Goal: Information Seeking & Learning: Learn about a topic

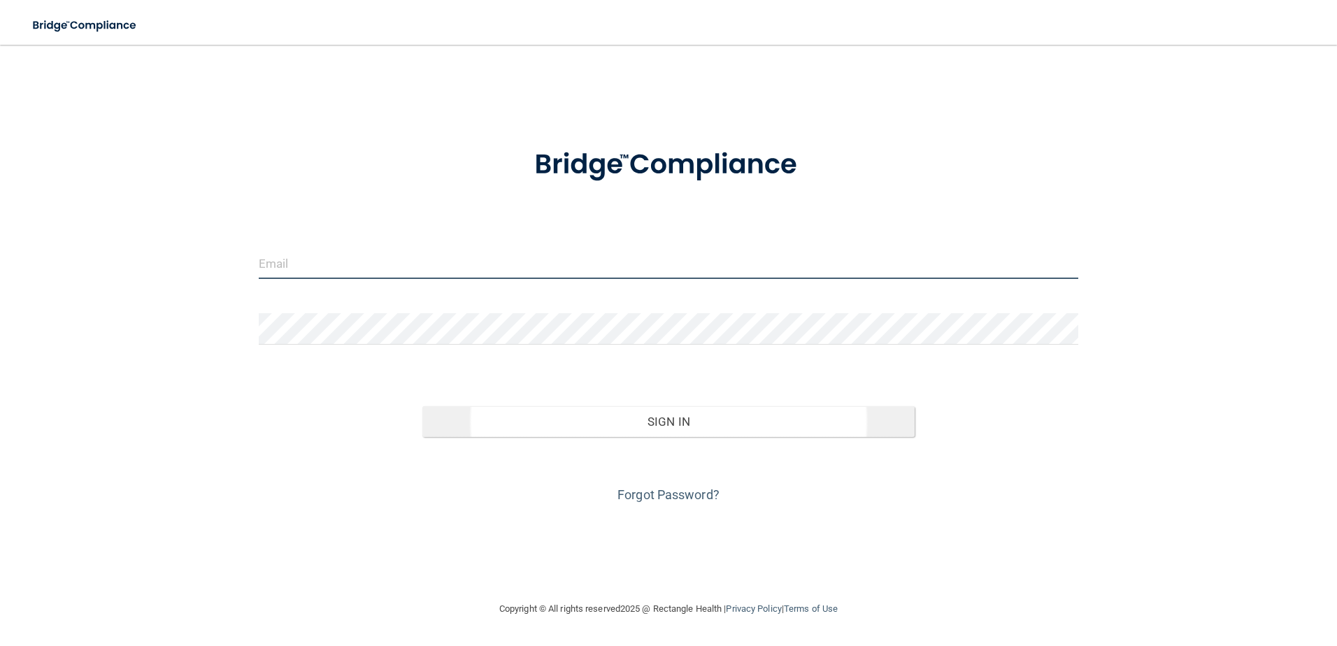
type input "[PERSON_NAME][EMAIL_ADDRESS][DOMAIN_NAME]"
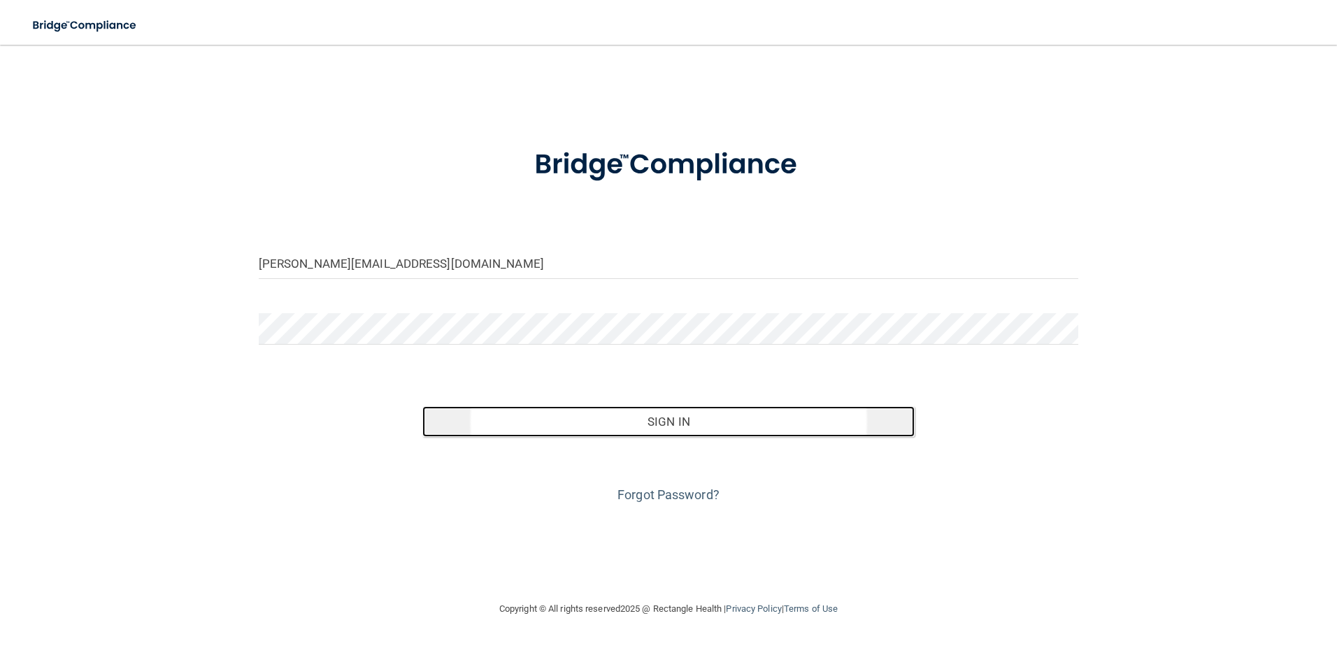
click at [739, 429] on button "Sign In" at bounding box center [668, 421] width 492 height 31
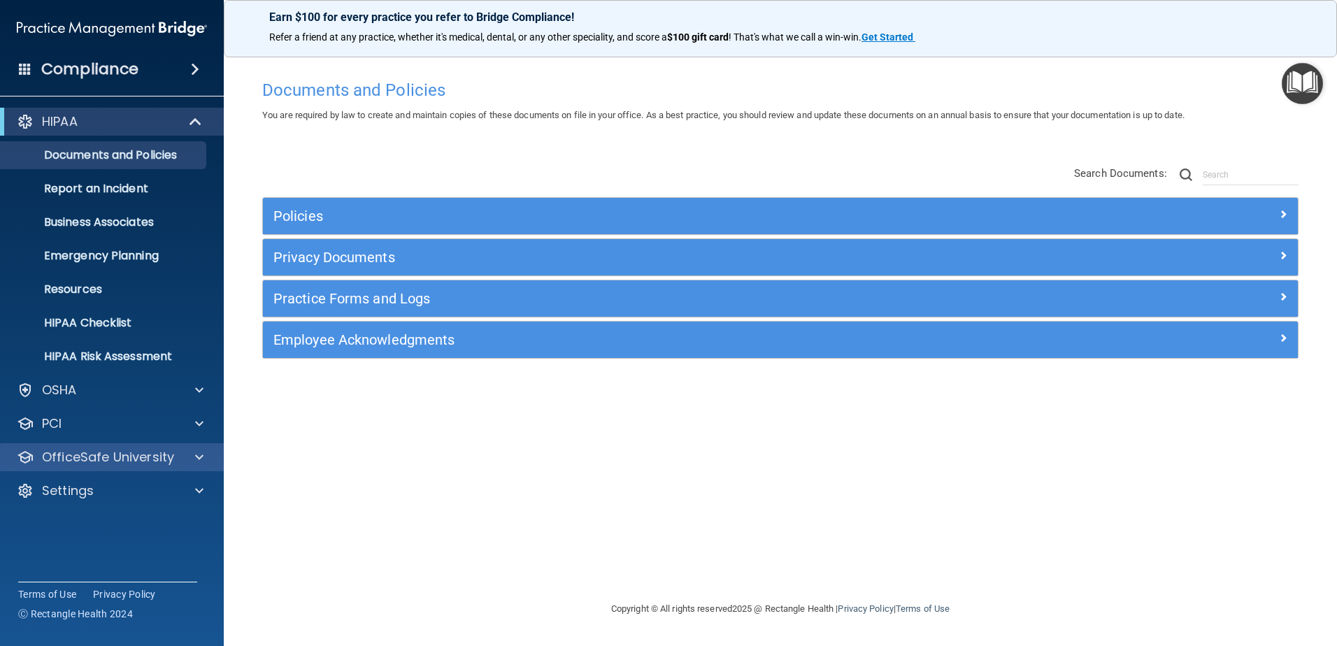
click at [122, 447] on div "OfficeSafe University" at bounding box center [112, 457] width 224 height 28
click at [206, 460] on div at bounding box center [197, 457] width 35 height 17
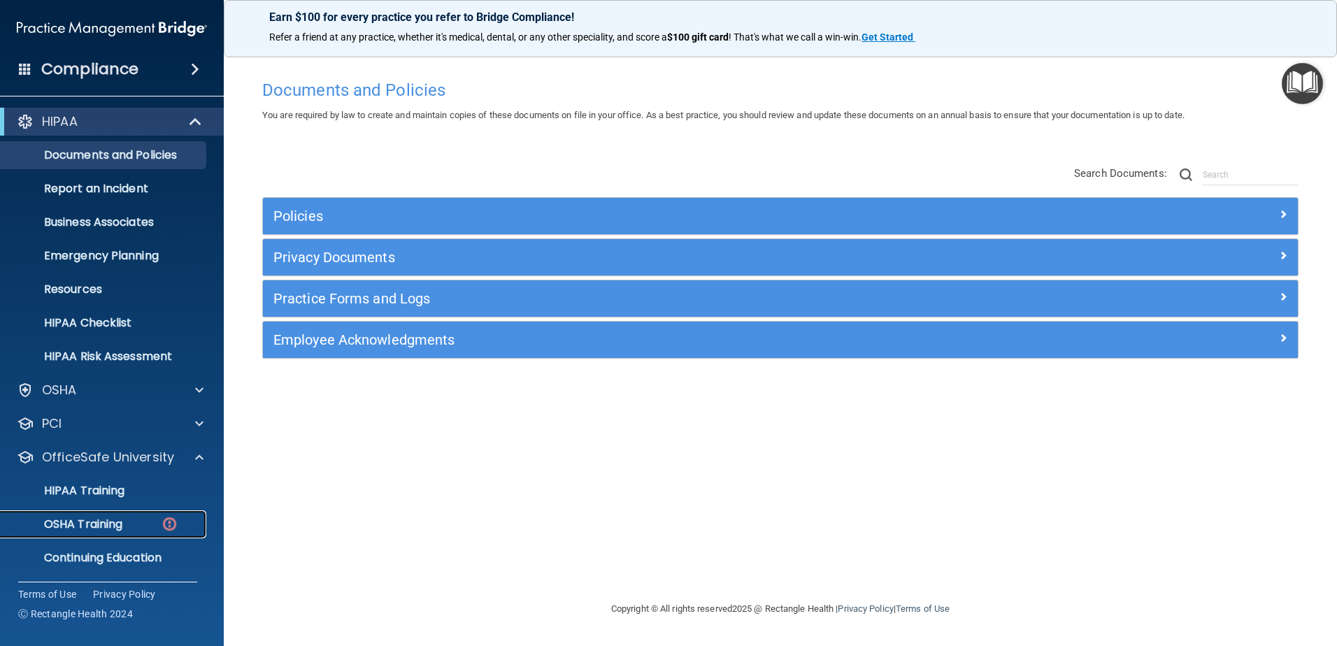
click at [167, 526] on img at bounding box center [169, 523] width 17 height 17
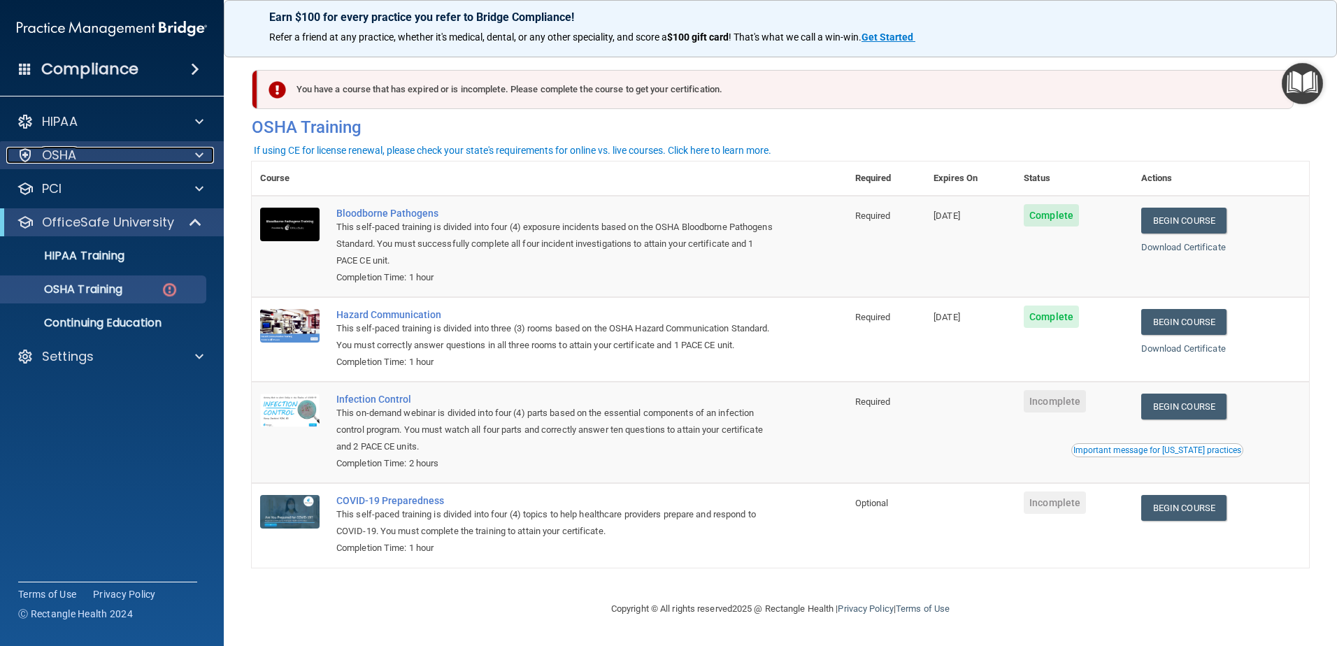
click at [193, 156] on div at bounding box center [197, 155] width 35 height 17
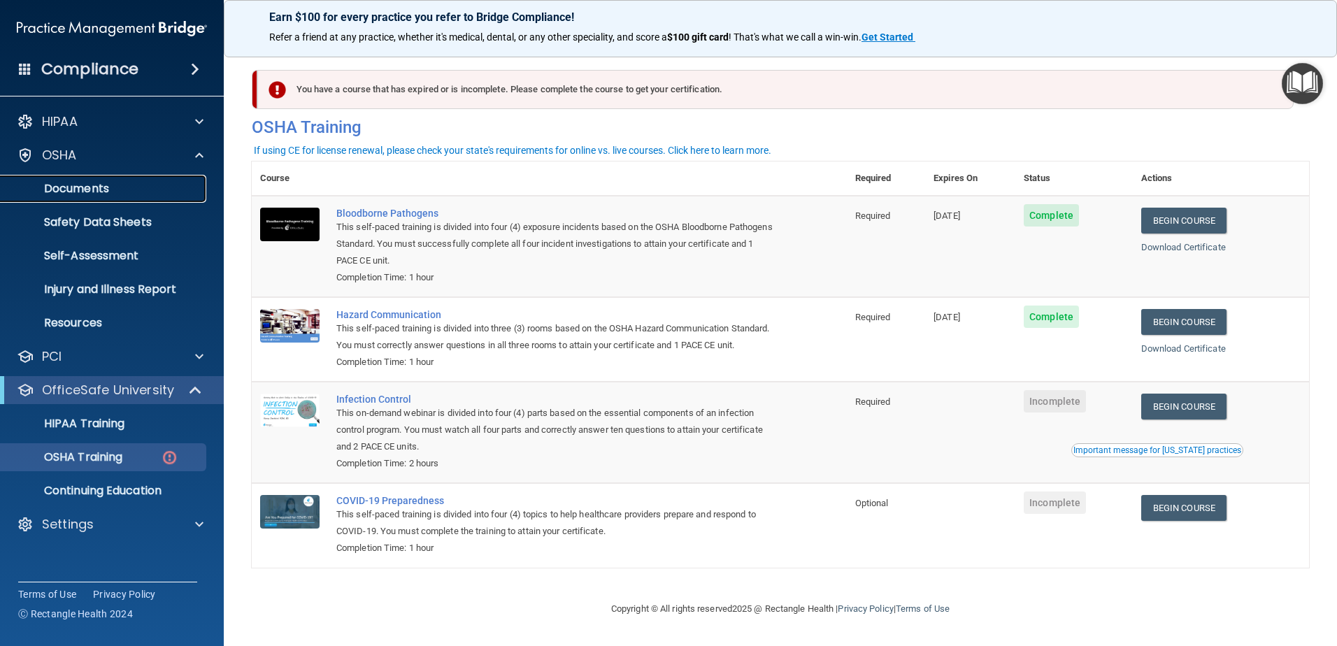
click at [117, 185] on p "Documents" at bounding box center [104, 189] width 191 height 14
